Goal: Transaction & Acquisition: Purchase product/service

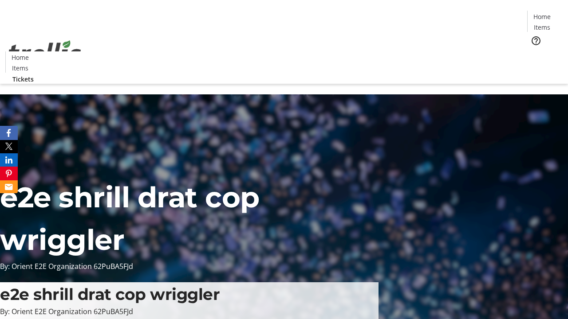
click at [534, 51] on span "Tickets" at bounding box center [544, 55] width 21 height 9
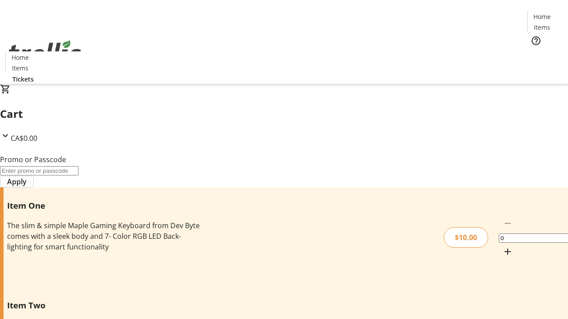
click at [502, 247] on mat-icon "Increment by one" at bounding box center [507, 252] width 11 height 11
type input "1"
